Goal: Information Seeking & Learning: Learn about a topic

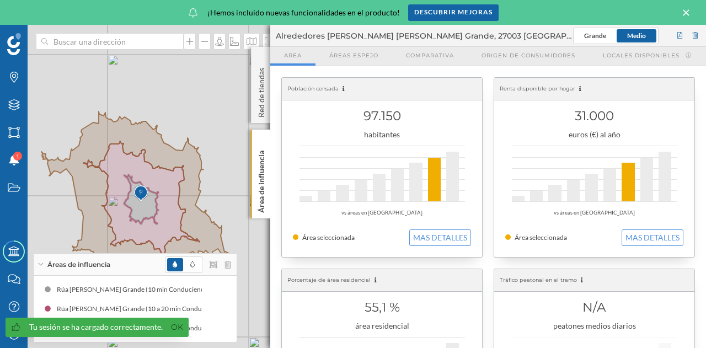
click at [173, 77] on div "© Mapbox © OpenStreetMap Improve this map" at bounding box center [353, 186] width 706 height 323
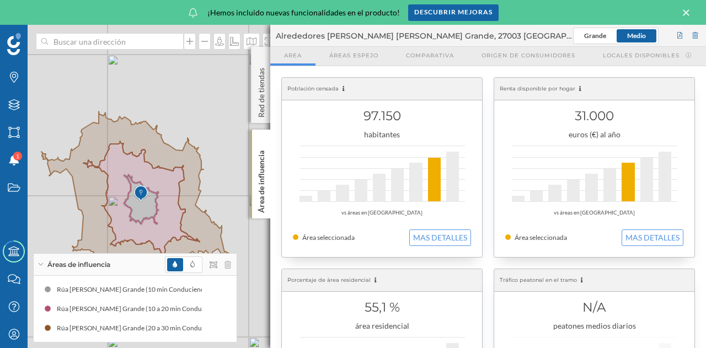
click at [130, 61] on div "© Mapbox © OpenStreetMap Improve this map" at bounding box center [353, 186] width 706 height 323
click at [689, 11] on icon at bounding box center [686, 13] width 12 height 10
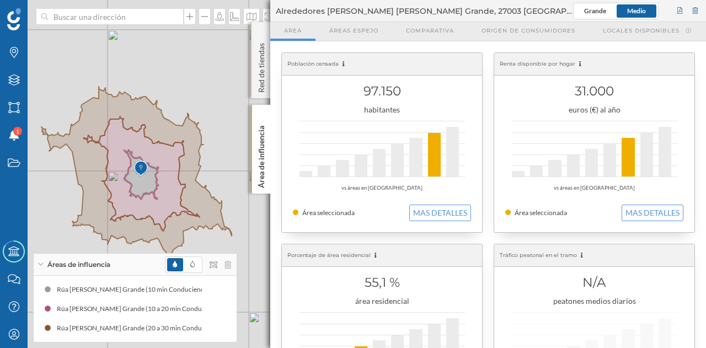
click at [261, 67] on p "Red de tiendas" at bounding box center [261, 66] width 11 height 54
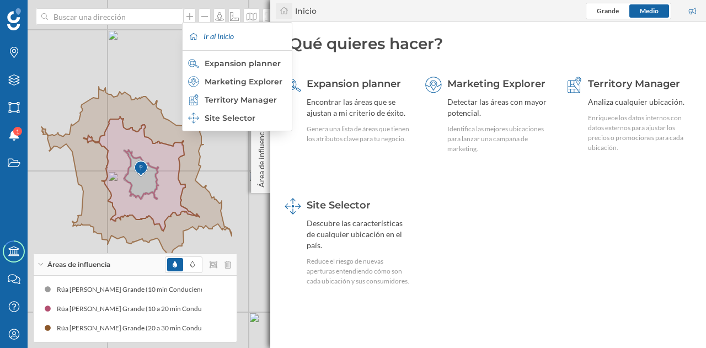
click at [282, 13] on icon at bounding box center [284, 11] width 10 height 8
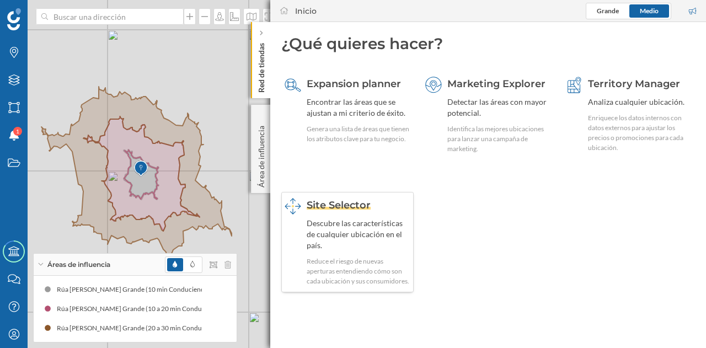
click at [354, 215] on div "Site Selector Descubre las características de cualquier ubicación en el país. R…" at bounding box center [359, 242] width 104 height 88
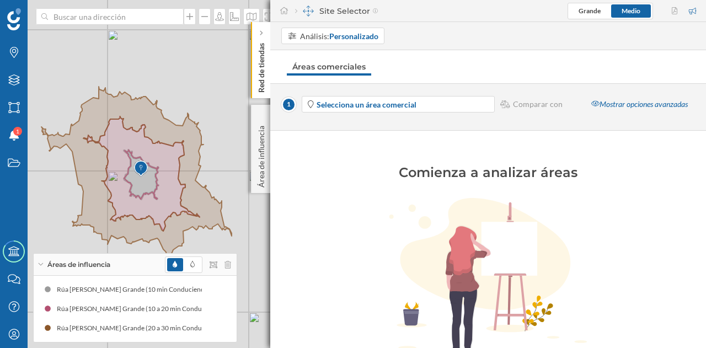
click at [171, 61] on div "© Mapbox © OpenStreetMap Improve this map" at bounding box center [353, 174] width 706 height 348
click at [264, 35] on div at bounding box center [261, 33] width 11 height 11
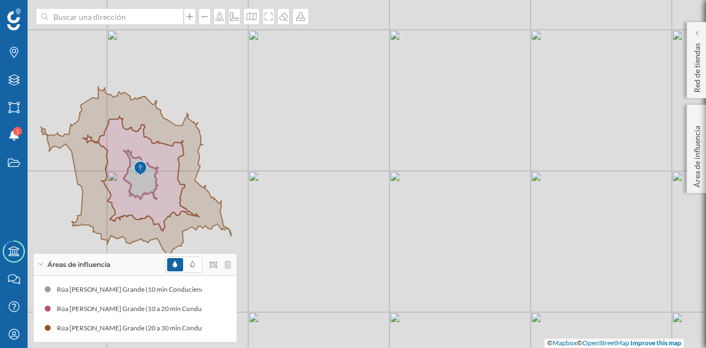
click at [287, 28] on div "© Mapbox © OpenStreetMap Improve this map" at bounding box center [353, 174] width 706 height 348
click at [286, 20] on icon at bounding box center [283, 16] width 11 height 9
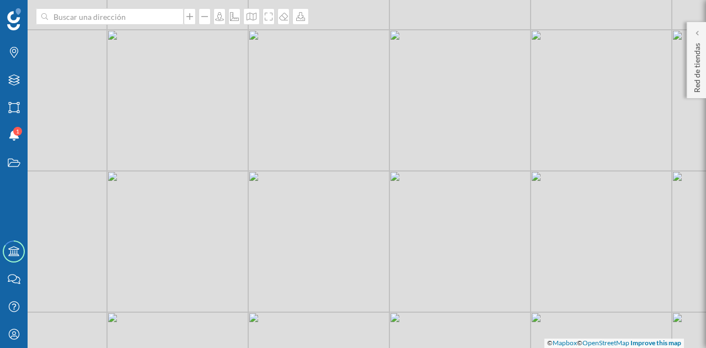
drag, startPoint x: 697, startPoint y: 33, endPoint x: 690, endPoint y: 35, distance: 6.7
click at [697, 32] on icon at bounding box center [696, 33] width 3 height 6
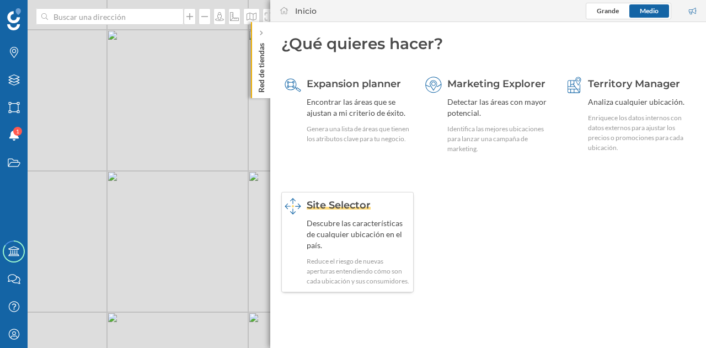
click at [370, 213] on div "Site Selector Descubre las características de cualquier ubicación en el país. R…" at bounding box center [359, 242] width 104 height 88
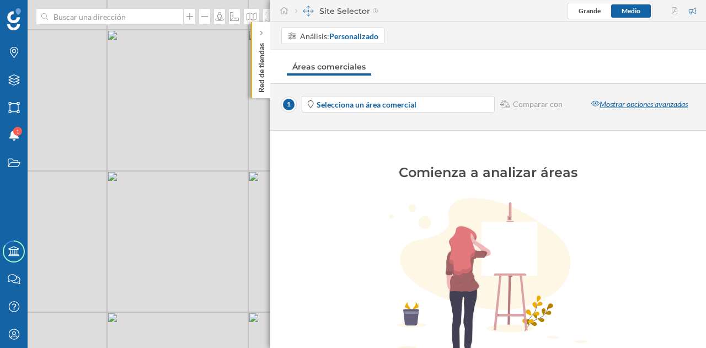
click at [633, 104] on div "Mostrar opciones avanzadas" at bounding box center [639, 104] width 111 height 17
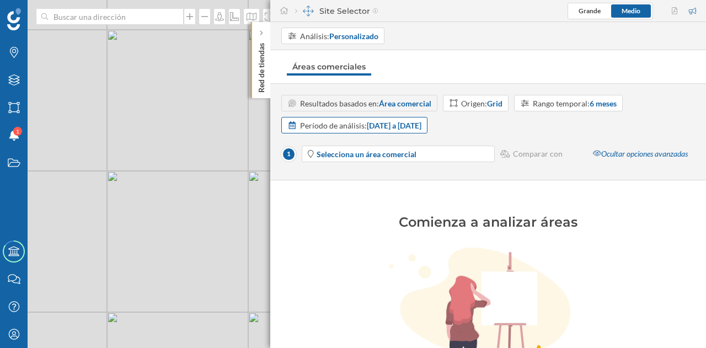
click at [385, 126] on strong "[DATE] a [DATE]" at bounding box center [394, 125] width 55 height 9
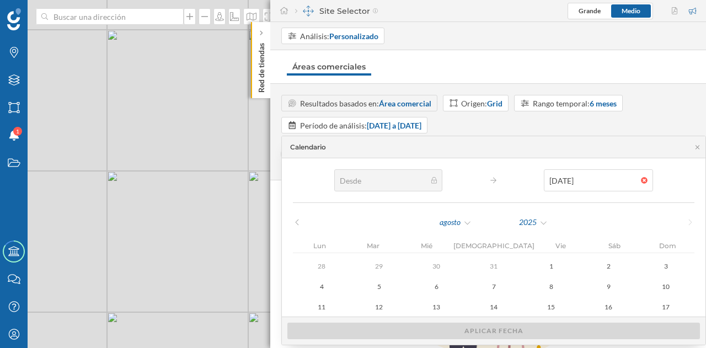
click at [628, 117] on div "Resultados basados en: Área comercial Origen: Grid Rango temporal: 6 meses Perí…" at bounding box center [488, 114] width 414 height 39
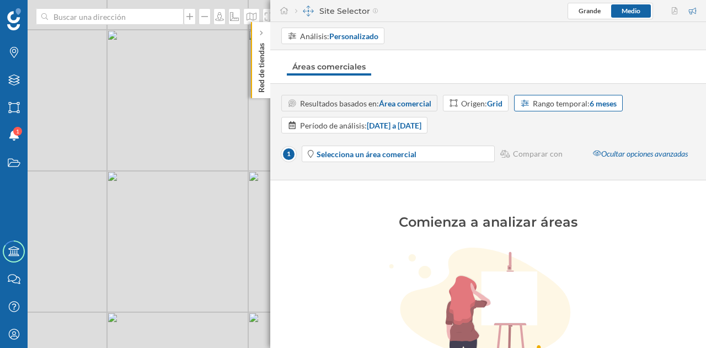
click at [599, 103] on strong "6 meses" at bounding box center [603, 103] width 27 height 9
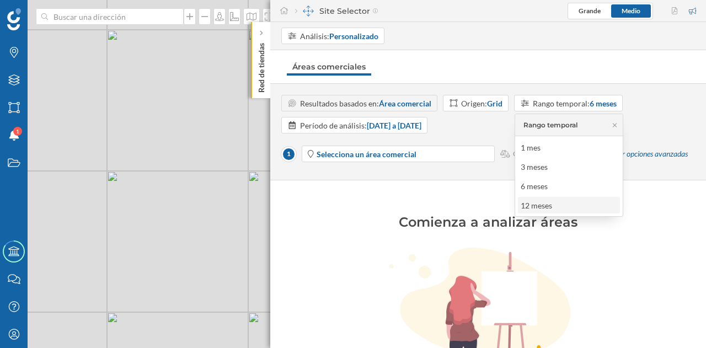
click at [544, 204] on div "12 meses" at bounding box center [536, 205] width 31 height 9
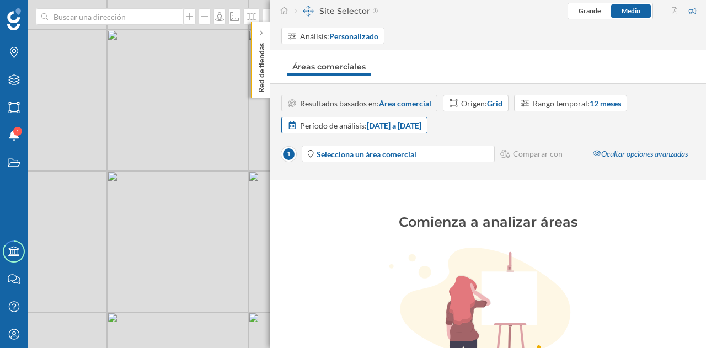
click at [403, 125] on strong "[DATE] a [DATE]" at bounding box center [394, 125] width 55 height 9
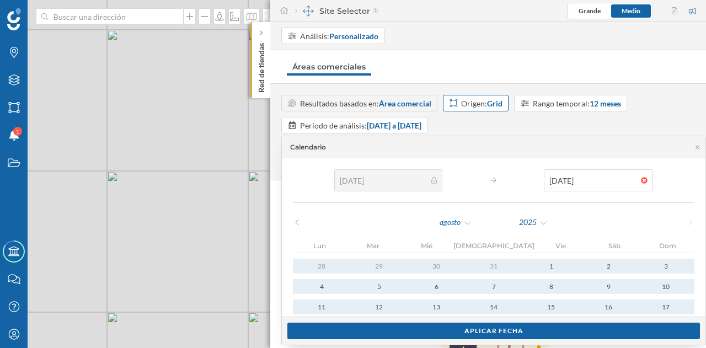
click at [494, 103] on strong "Grid" at bounding box center [494, 103] width 15 height 9
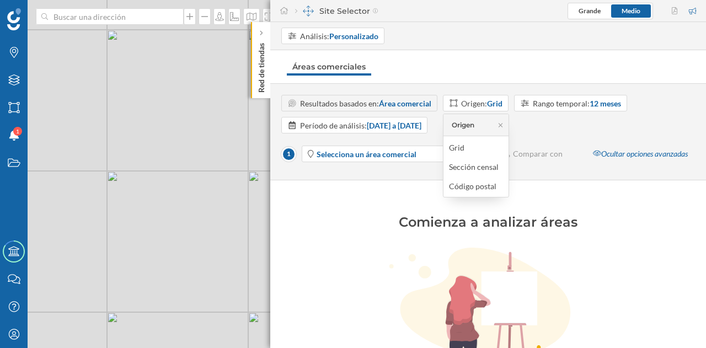
click at [592, 119] on div "Resultados basados en: Área comercial Origen: Grid Rango temporal: 12 meses Per…" at bounding box center [488, 114] width 414 height 39
click at [360, 106] on div "Resultados basados en: Área comercial" at bounding box center [365, 104] width 131 height 12
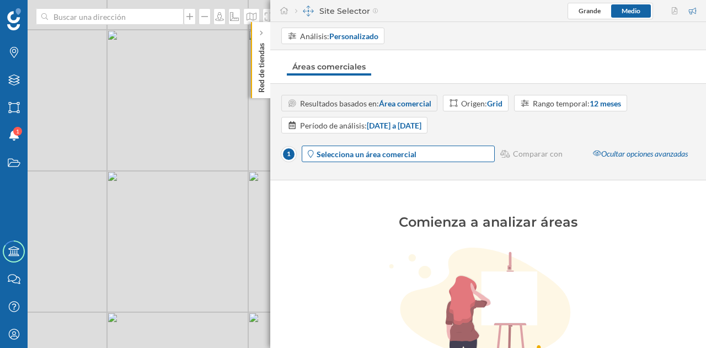
click at [381, 152] on strong "Selecciona un área comercial" at bounding box center [367, 153] width 100 height 9
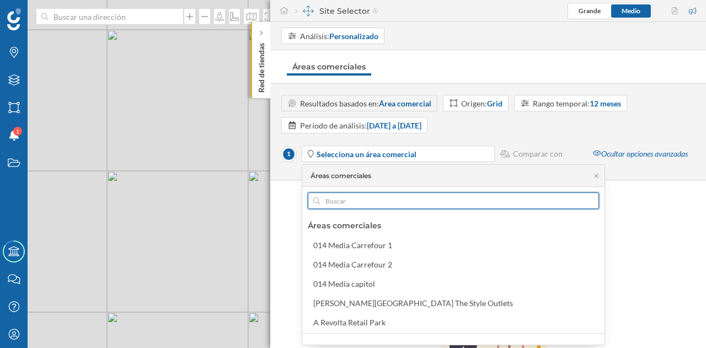
click at [358, 199] on input "text" at bounding box center [453, 200] width 267 height 17
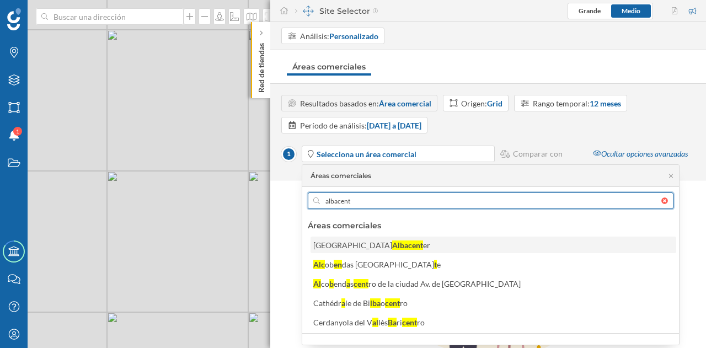
type input "albacent"
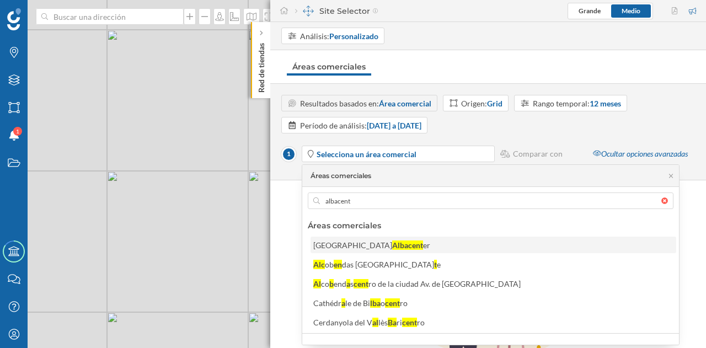
click at [392, 241] on div "Albacent" at bounding box center [407, 244] width 31 height 9
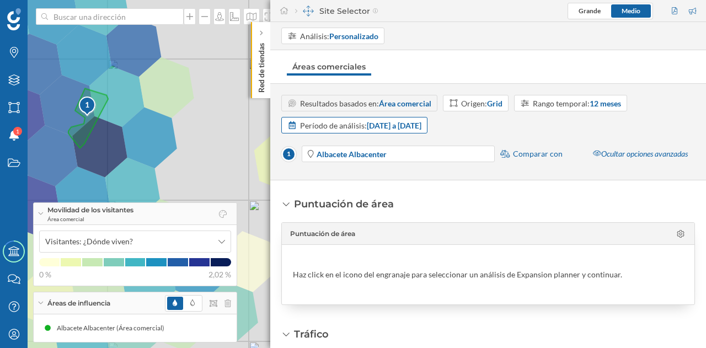
click at [330, 129] on div "Período de análisis: [DATE] a [DATE]" at bounding box center [360, 126] width 121 height 12
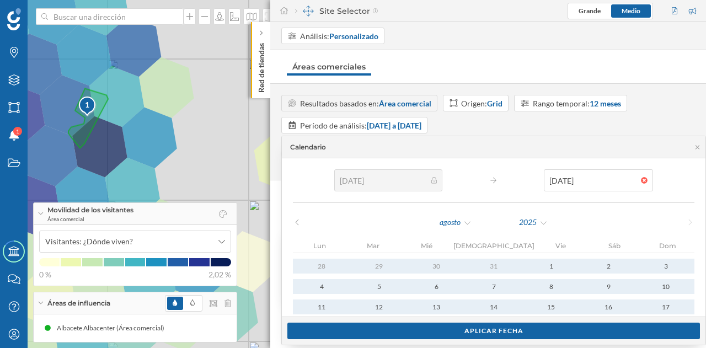
click at [663, 101] on div "Resultados basados en: Área comercial Origen: Grid Rango temporal: 12 meses Per…" at bounding box center [488, 114] width 414 height 39
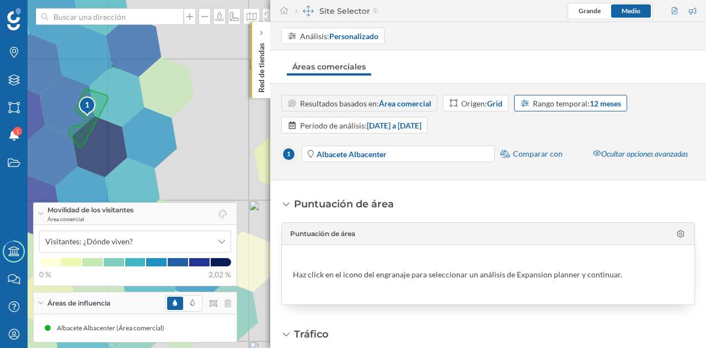
click at [588, 101] on div "Rango temporal: 12 meses" at bounding box center [577, 104] width 88 height 12
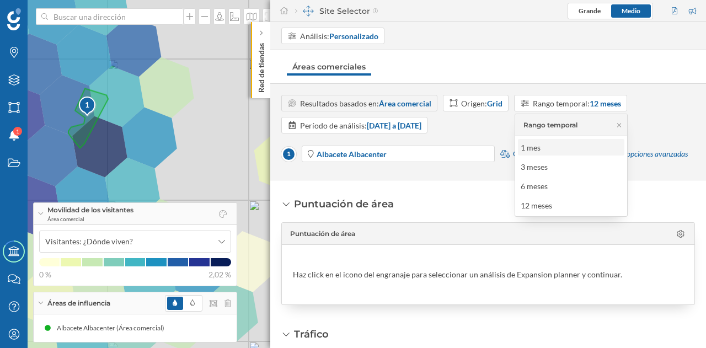
click at [546, 146] on div "1 mes" at bounding box center [571, 148] width 100 height 12
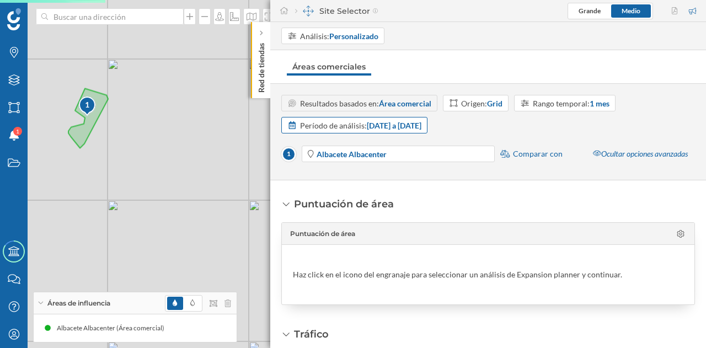
click at [362, 126] on div "Período de análisis: [DATE] a [DATE]" at bounding box center [360, 126] width 121 height 12
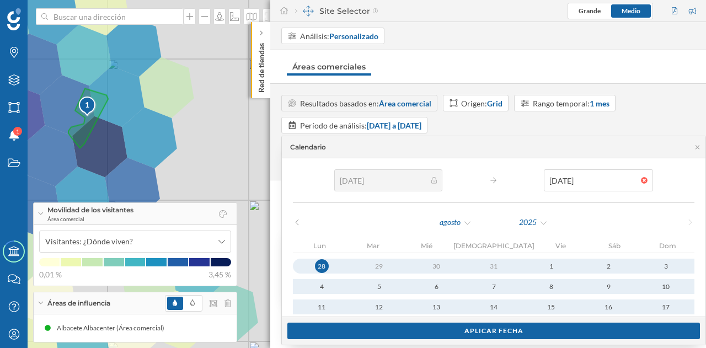
click at [563, 125] on div "Resultados basados en: Área comercial Origen: Grid Rango temporal: 1 mes Períod…" at bounding box center [488, 114] width 414 height 39
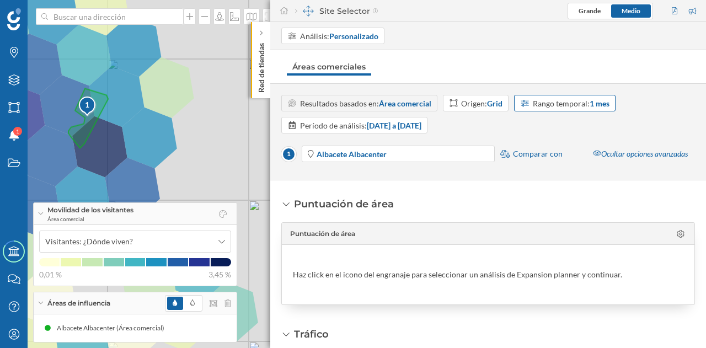
click at [576, 108] on div "Rango temporal: 1 mes" at bounding box center [571, 104] width 77 height 12
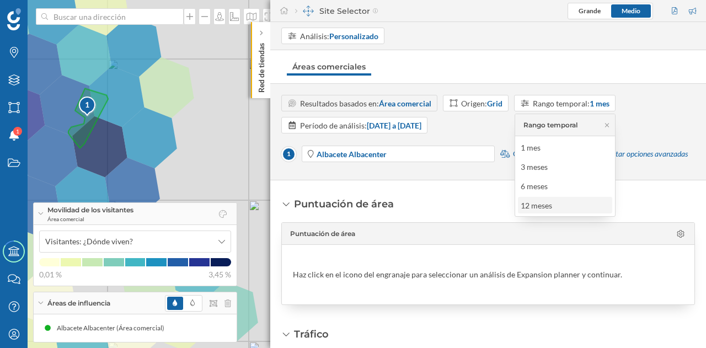
click at [548, 208] on div "12 meses" at bounding box center [536, 205] width 31 height 9
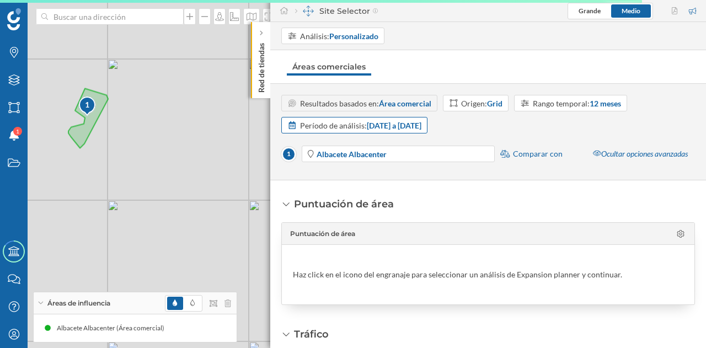
click at [421, 126] on strong "[DATE] a [DATE]" at bounding box center [394, 125] width 55 height 9
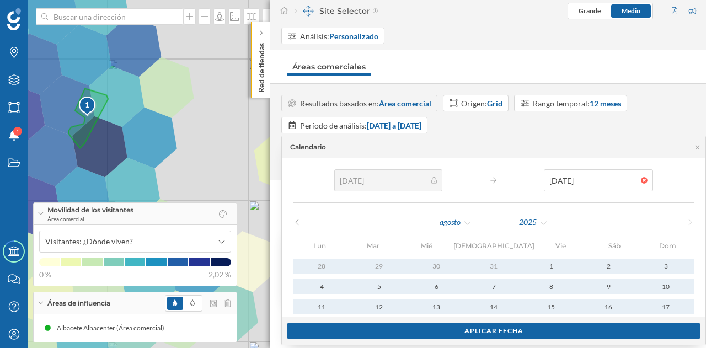
click at [601, 130] on div "Resultados basados en: Área comercial Origen: Grid Rango temporal: 12 meses Per…" at bounding box center [488, 114] width 414 height 39
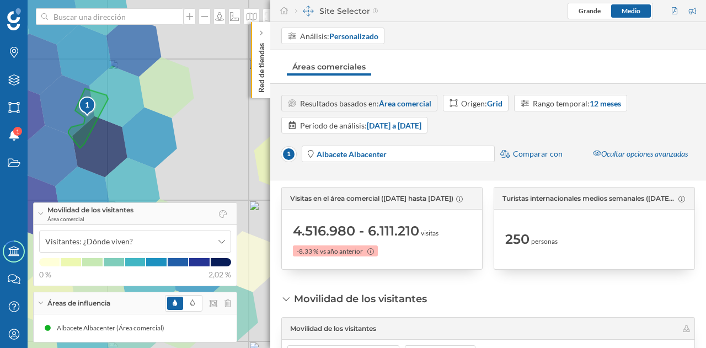
scroll to position [110, 0]
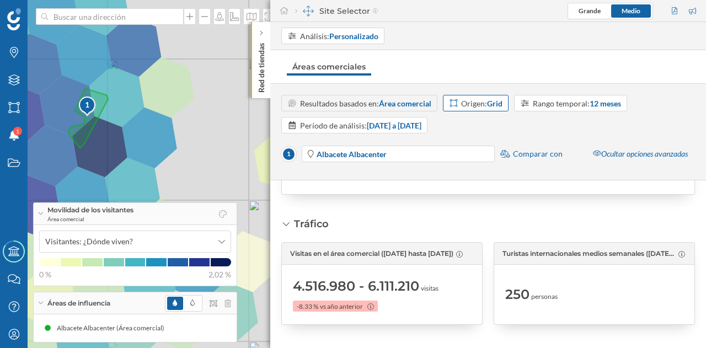
click at [497, 105] on strong "Grid" at bounding box center [494, 103] width 15 height 9
click at [473, 187] on div "Código postal" at bounding box center [472, 185] width 47 height 9
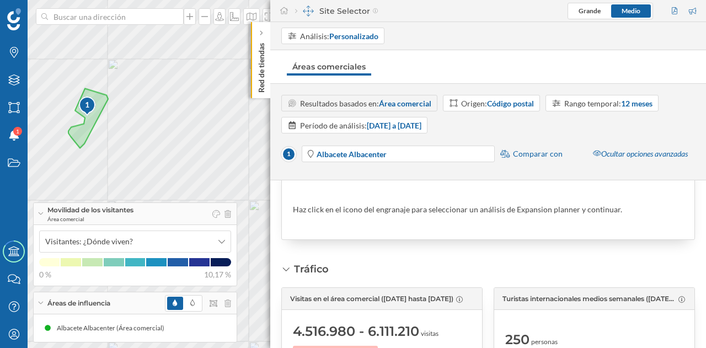
scroll to position [0, 0]
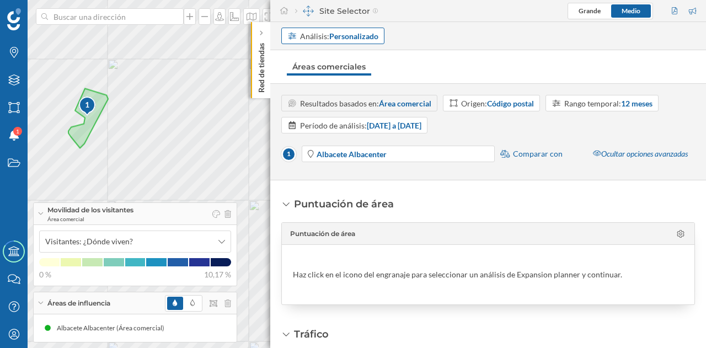
click at [368, 39] on strong "Personalizado" at bounding box center [353, 35] width 49 height 9
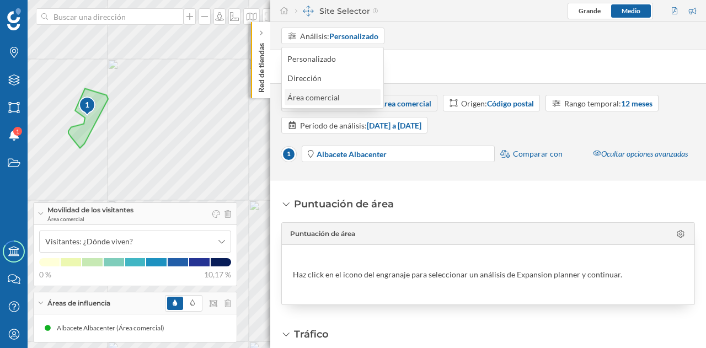
click at [329, 93] on div "Área comercial" at bounding box center [313, 97] width 52 height 9
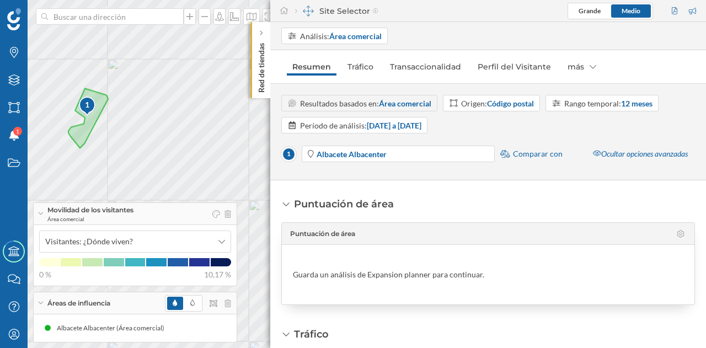
click at [442, 195] on div "Puntuación de área Puntuación de área Guarda un análisis de Expansion planner p…" at bounding box center [488, 264] width 436 height 168
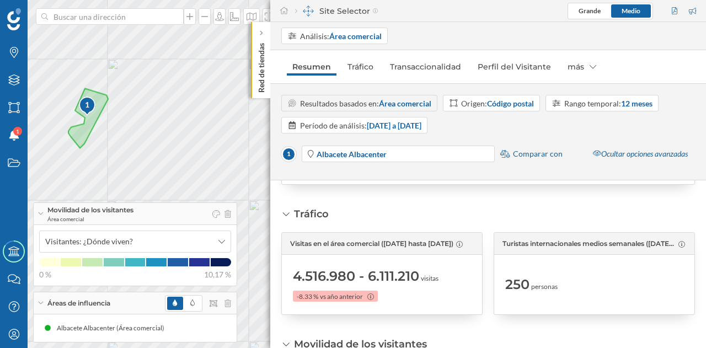
scroll to position [65, 0]
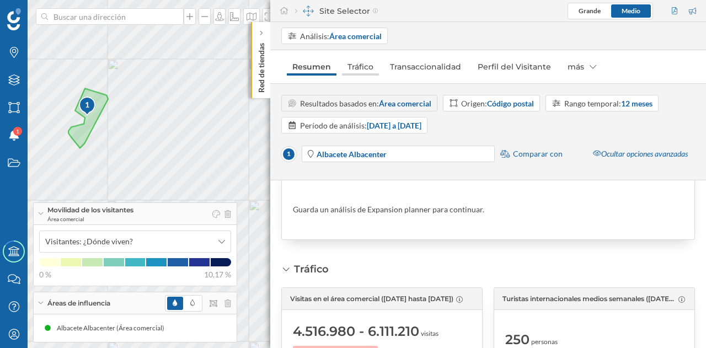
click at [362, 65] on link "Tráfico" at bounding box center [360, 67] width 37 height 18
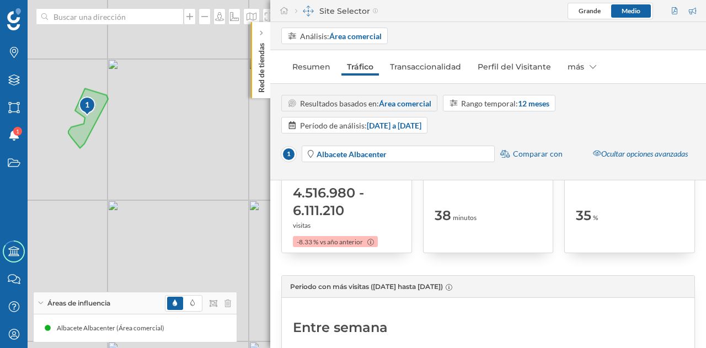
scroll to position [0, 0]
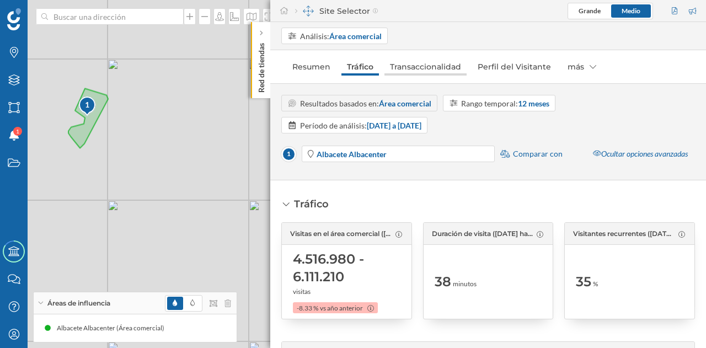
click at [434, 69] on link "Transaccionalidad" at bounding box center [425, 67] width 82 height 18
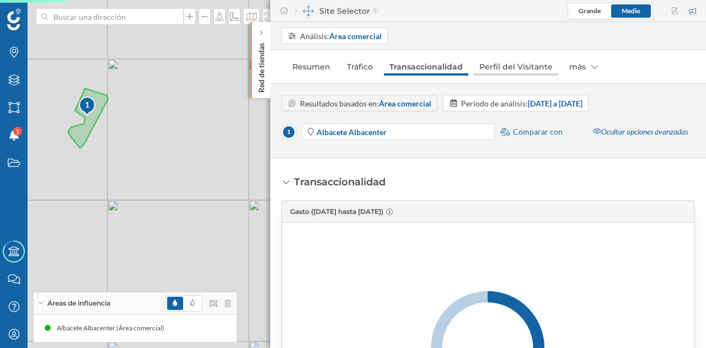
click at [496, 59] on link "Perfil del Visitante" at bounding box center [516, 67] width 84 height 18
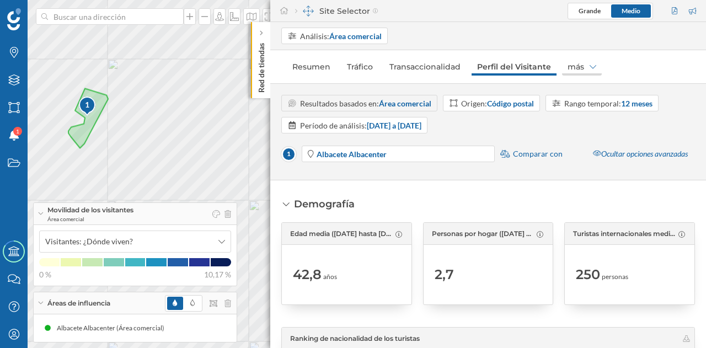
click at [591, 68] on icon at bounding box center [593, 67] width 7 height 8
click at [651, 59] on nav "Resumen Tráfico Transaccionalidad Perfil del Visitante más" at bounding box center [488, 67] width 414 height 22
click at [361, 66] on link "Tráfico" at bounding box center [359, 67] width 37 height 18
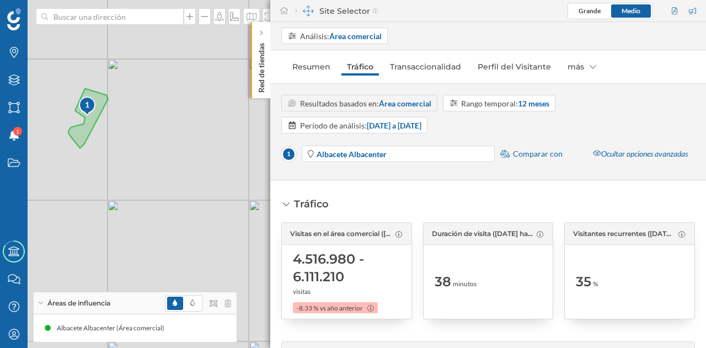
click at [310, 66] on link "Resumen" at bounding box center [311, 67] width 49 height 18
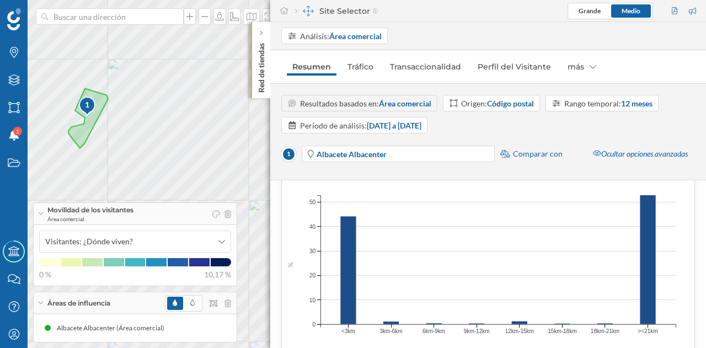
scroll to position [441, 0]
